Goal: Transaction & Acquisition: Book appointment/travel/reservation

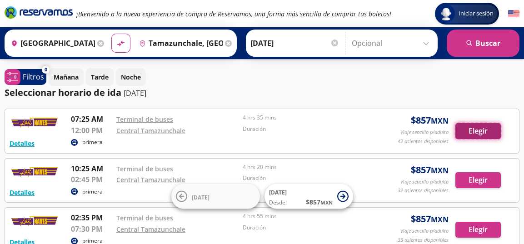
click at [470, 131] on button "Elegir" at bounding box center [478, 131] width 45 height 16
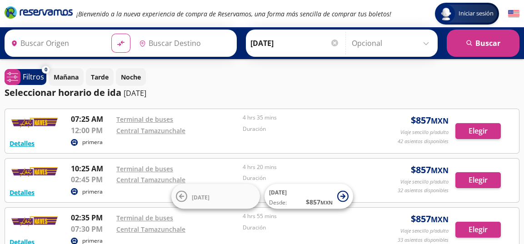
type input "[GEOGRAPHIC_DATA], [GEOGRAPHIC_DATA][PERSON_NAME]"
type input "Tamazunchale, [GEOGRAPHIC_DATA][PERSON_NAME]"
